Goal: Navigation & Orientation: Go to known website

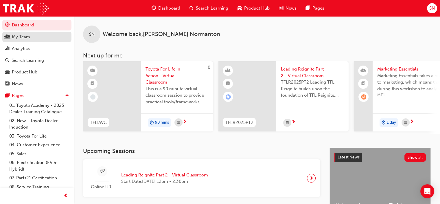
click at [23, 35] on div "My Team" at bounding box center [21, 37] width 18 height 7
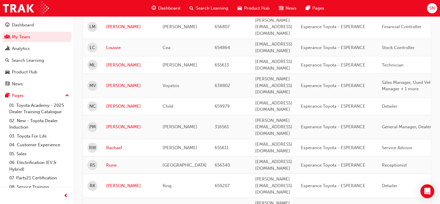
scroll to position [338, 0]
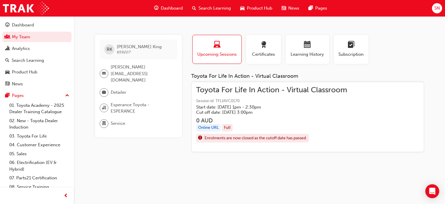
click at [248, 91] on span "Toyota For Life In Action - Virtual Classroom" at bounding box center [271, 90] width 151 height 7
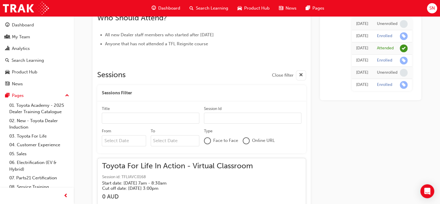
scroll to position [647, 0]
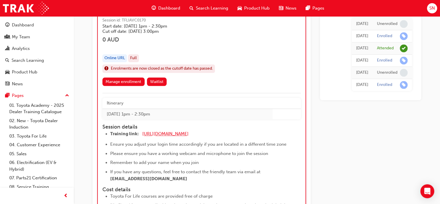
click at [164, 132] on span "[URL][DOMAIN_NAME]" at bounding box center [165, 133] width 46 height 5
